Goal: Task Accomplishment & Management: Manage account settings

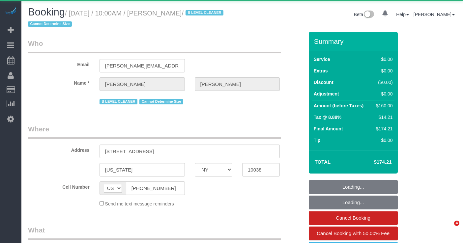
select select "NY"
select select "1"
select select "number:89"
select select "number:90"
select select "number:15"
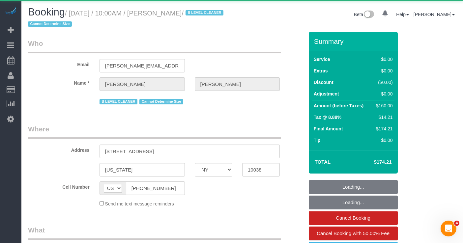
select select "number:5"
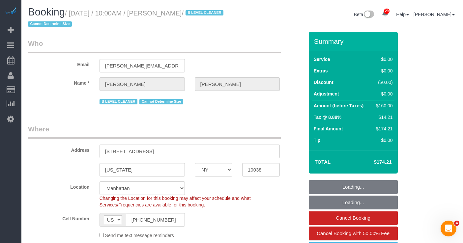
select select "object:1082"
select select "string:stripe-pm_1R8PjM4VGloSiKo7MIM7lJkg"
select select "spot1"
select select "1"
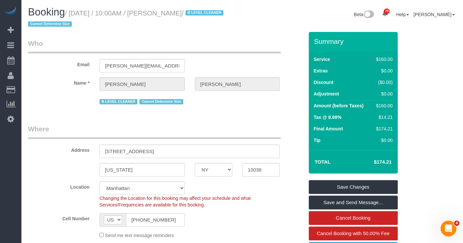
drag, startPoint x: 221, startPoint y: 15, endPoint x: 115, endPoint y: 15, distance: 105.5
click at [115, 15] on small "/ [DATE] / 10:00AM / [PERSON_NAME] / B LEVEL CLEANER Cannot Determine Size" at bounding box center [127, 19] width 198 height 18
click at [208, 10] on small "/ [DATE] / 10:00AM / [PERSON_NAME] / B LEVEL CLEANER Cannot Determine Size" at bounding box center [127, 19] width 198 height 18
drag, startPoint x: 220, startPoint y: 12, endPoint x: 76, endPoint y: 11, distance: 144.1
click at [76, 11] on small "/ [DATE] / 10:00AM / [PERSON_NAME] / B LEVEL CLEANER Cannot Determine Size" at bounding box center [127, 19] width 198 height 18
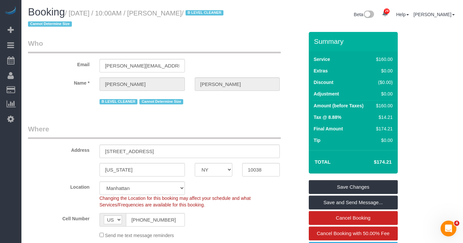
copy small "[DATE] / 10:00AM / [PERSON_NAME]"
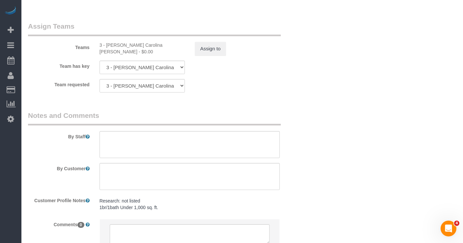
scroll to position [870, 0]
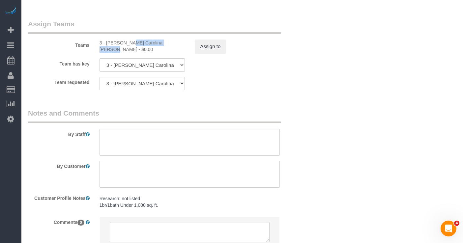
drag, startPoint x: 109, startPoint y: 43, endPoint x: 153, endPoint y: 46, distance: 44.0
click at [153, 46] on div "3 - [PERSON_NAME] Carolina [PERSON_NAME] - $0.00" at bounding box center [142, 46] width 85 height 13
click at [175, 43] on div "3 - [PERSON_NAME] Carolina [PERSON_NAME] - $0.00" at bounding box center [142, 46] width 85 height 13
drag, startPoint x: 179, startPoint y: 43, endPoint x: 263, endPoint y: 72, distance: 88.7
click at [106, 41] on div "3 - [PERSON_NAME] Carolina [PERSON_NAME] - $0.00" at bounding box center [142, 46] width 85 height 13
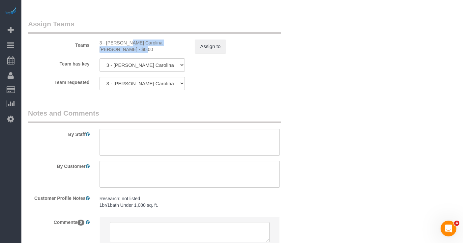
copy div "[PERSON_NAME] Carolina [PERSON_NAME]"
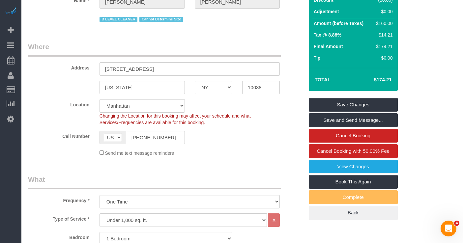
scroll to position [0, 0]
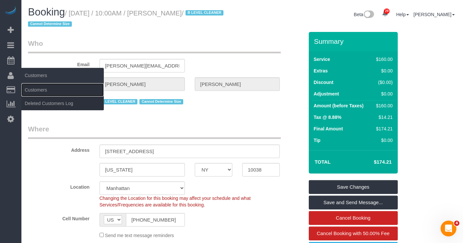
drag, startPoint x: 35, startPoint y: 88, endPoint x: 54, endPoint y: 78, distance: 22.4
click at [35, 88] on link "Customers" at bounding box center [62, 89] width 82 height 13
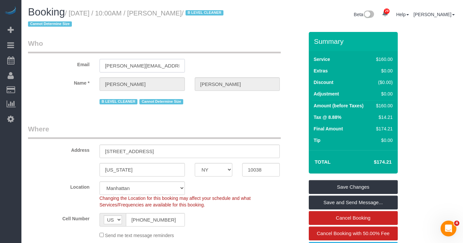
click at [132, 66] on input "[PERSON_NAME][EMAIL_ADDRESS][PERSON_NAME][DOMAIN_NAME]" at bounding box center [142, 66] width 85 height 14
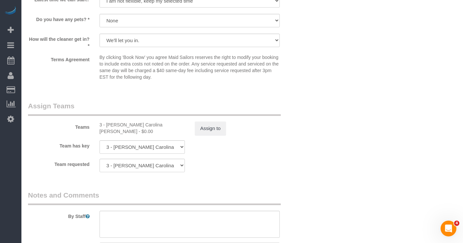
scroll to position [693, 0]
